Goal: Transaction & Acquisition: Purchase product/service

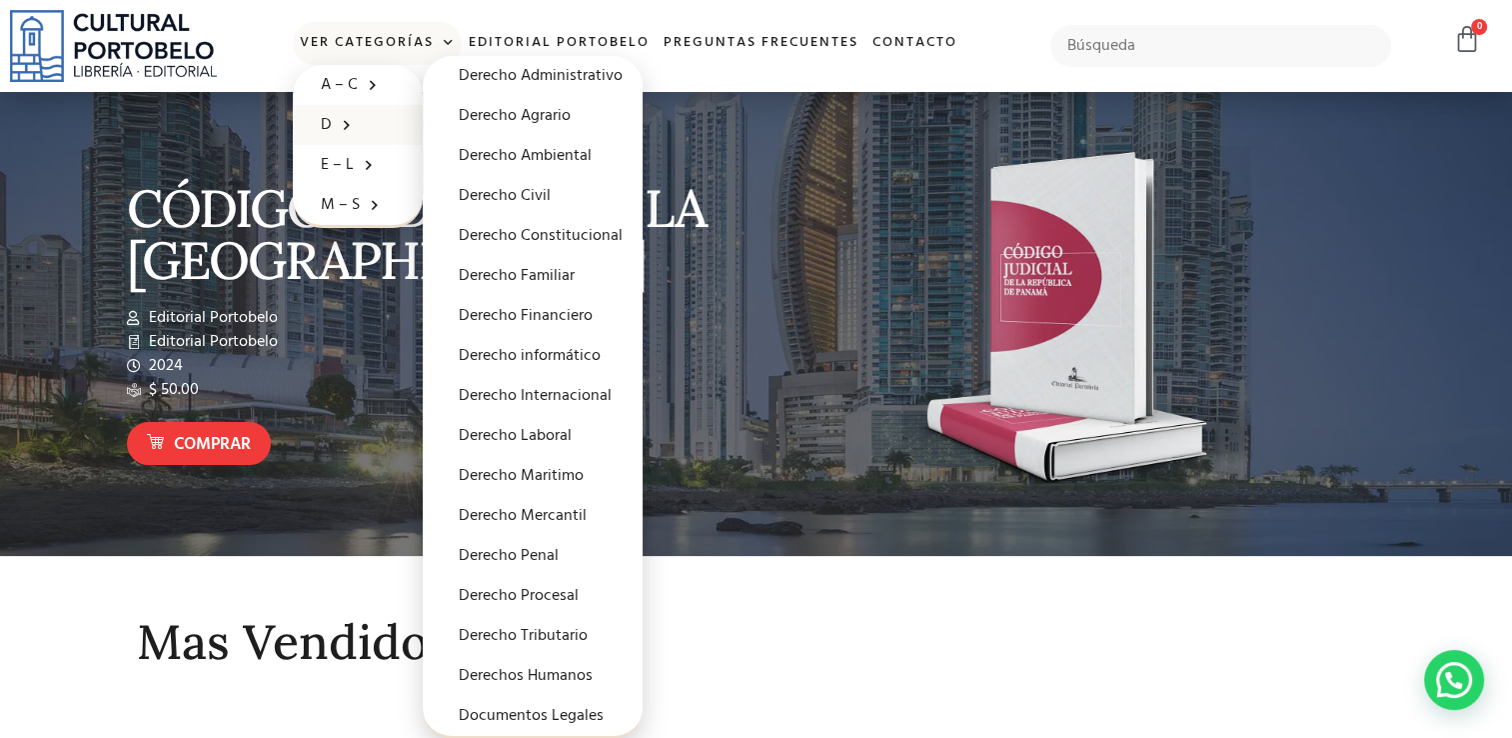
click at [332, 122] on span at bounding box center [342, 124] width 20 height 31
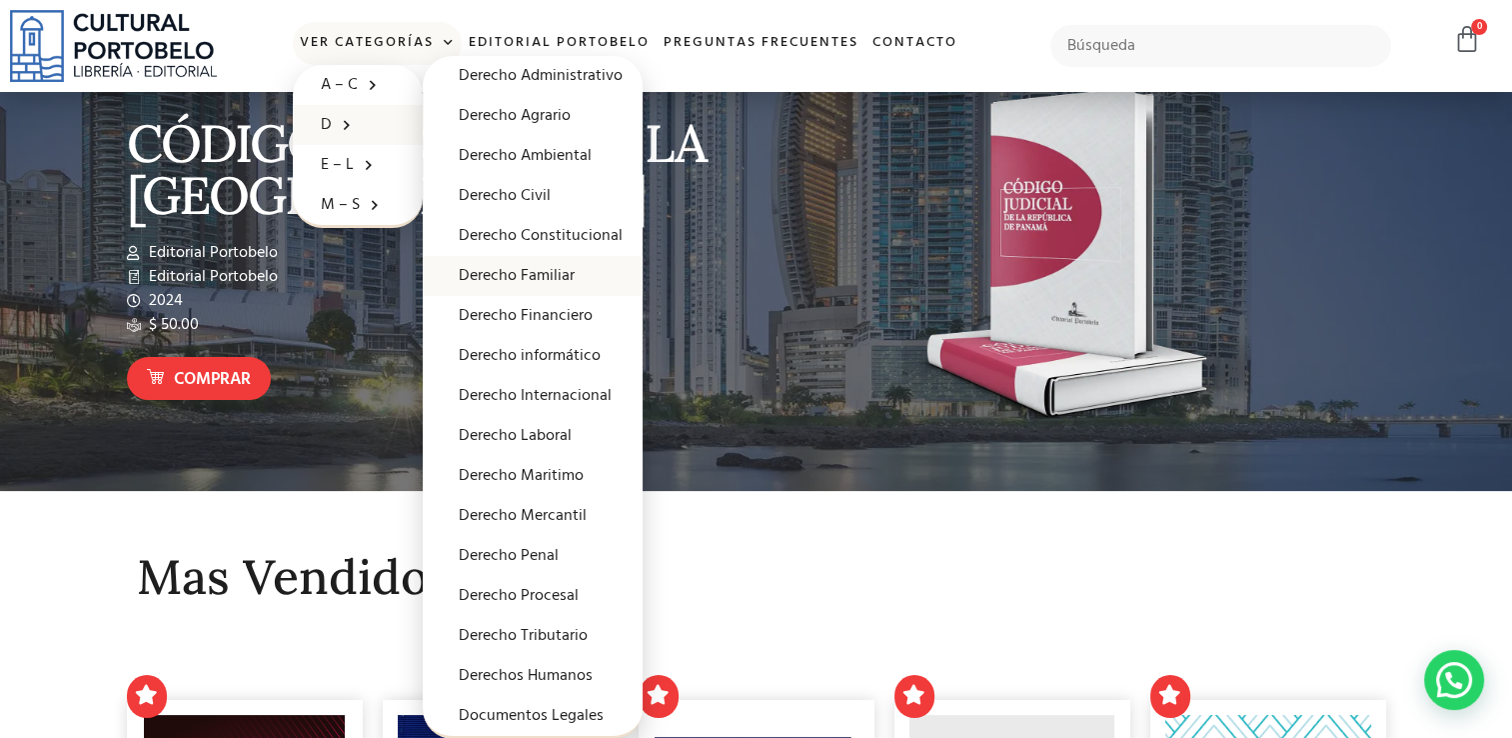
scroll to position [100, 0]
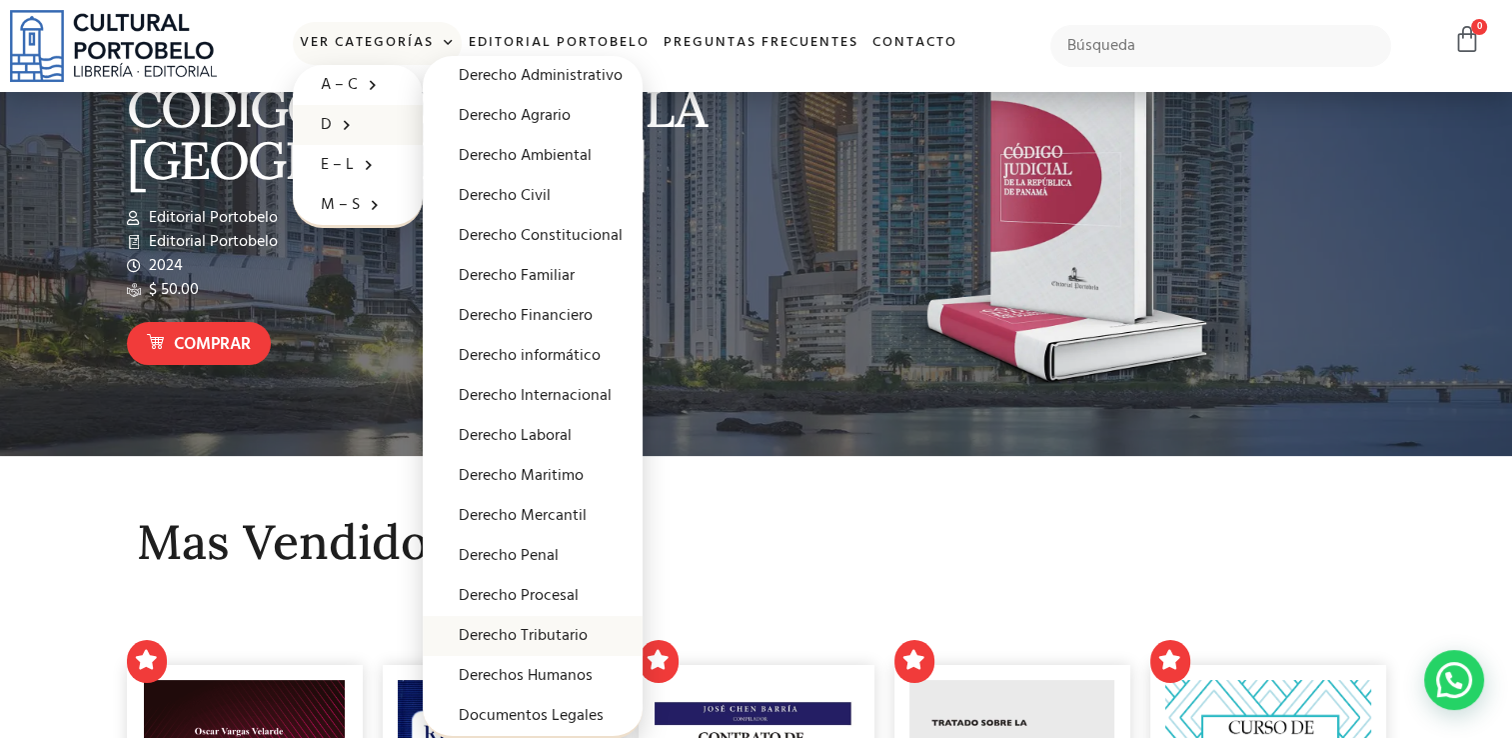
click at [531, 637] on link "Derecho Tributario" at bounding box center [533, 636] width 220 height 40
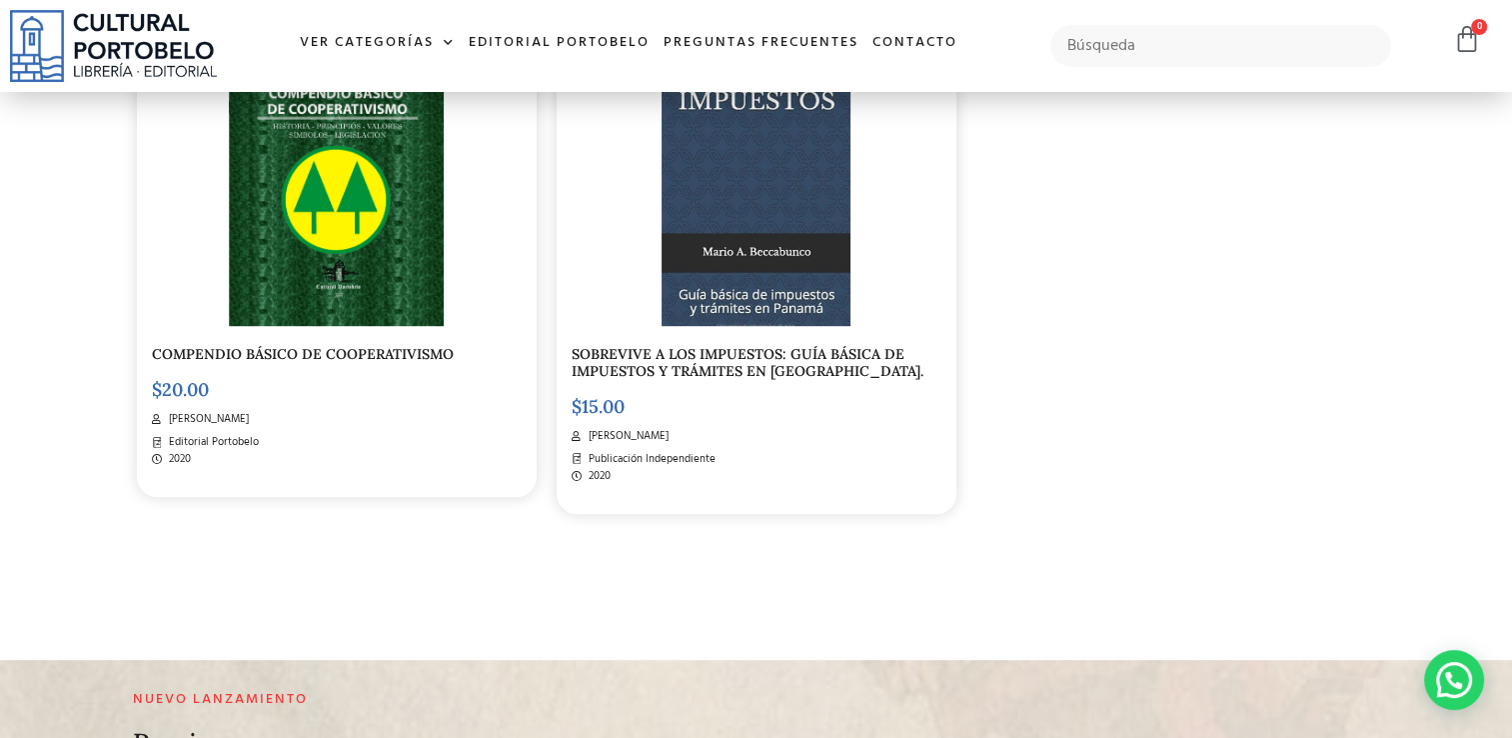
scroll to position [1100, 0]
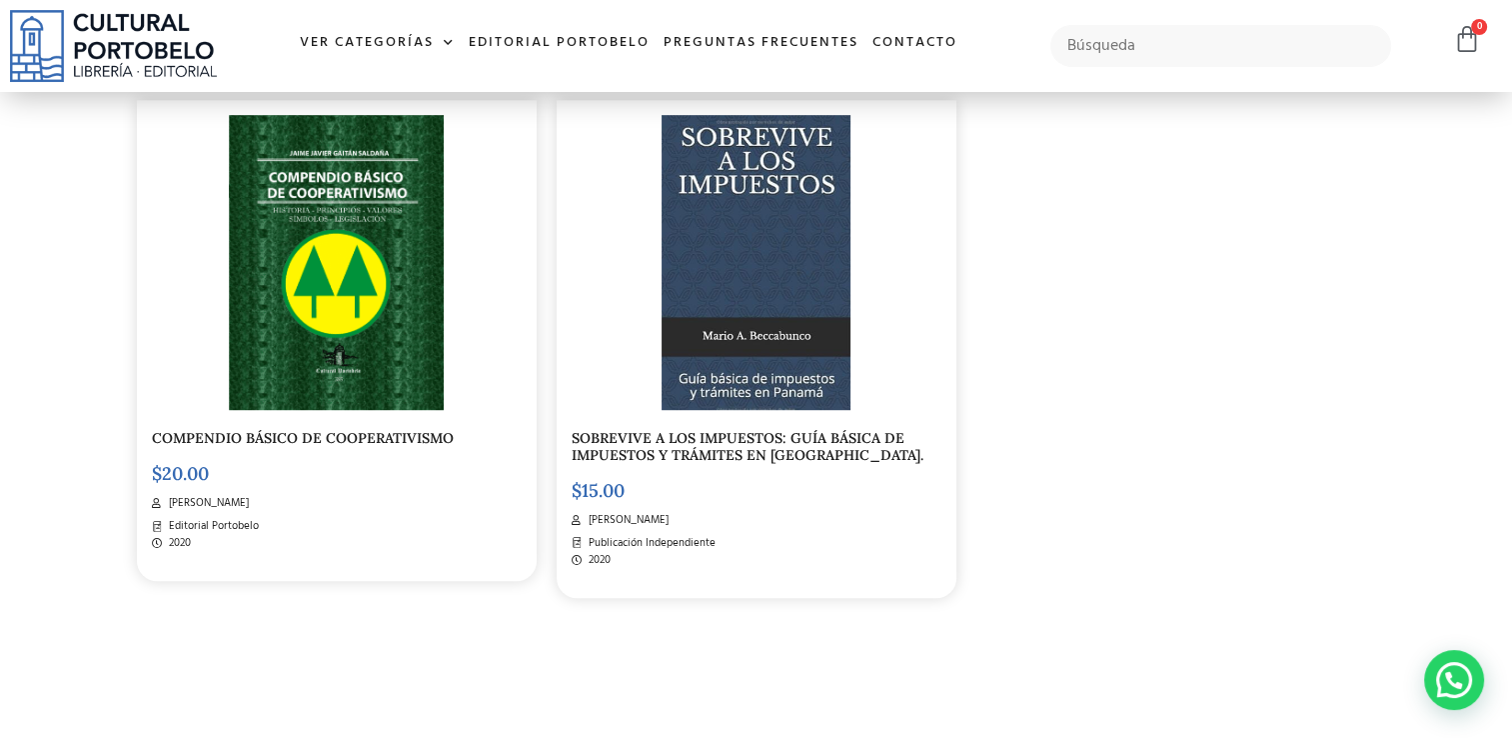
click at [749, 322] on img at bounding box center [756, 262] width 189 height 295
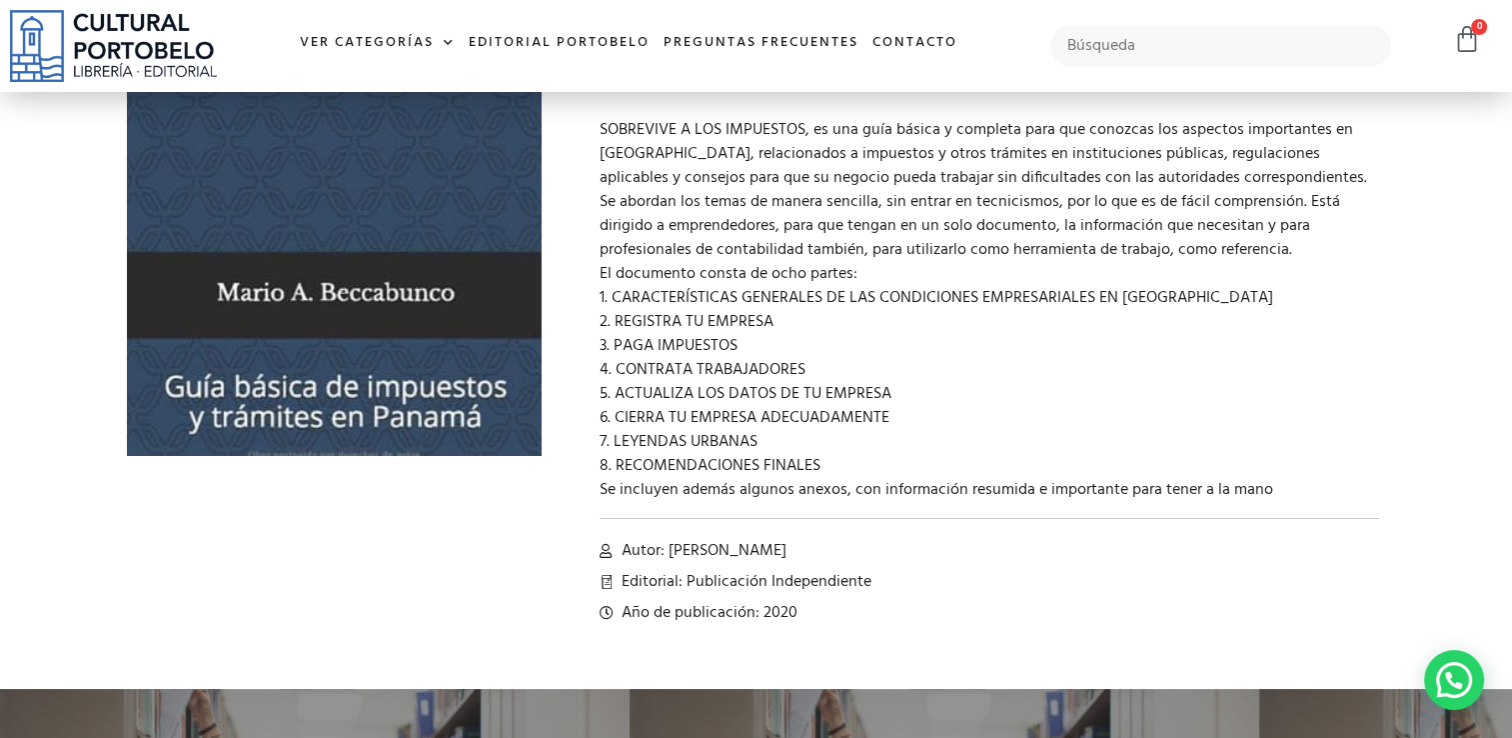
scroll to position [200, 0]
